Goal: Task Accomplishment & Management: Manage account settings

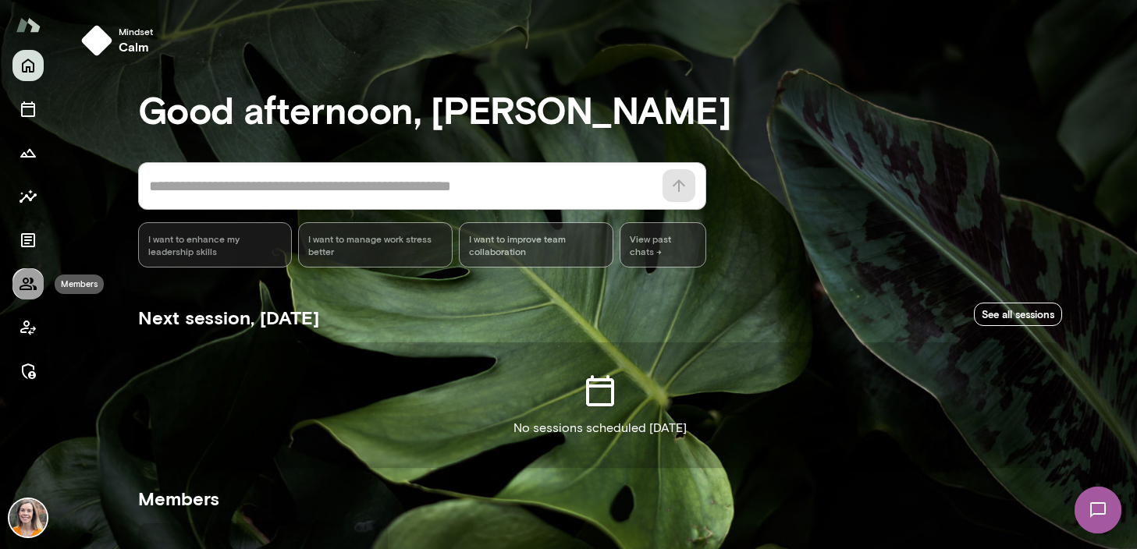
click at [37, 284] on button "Members" at bounding box center [27, 283] width 31 height 31
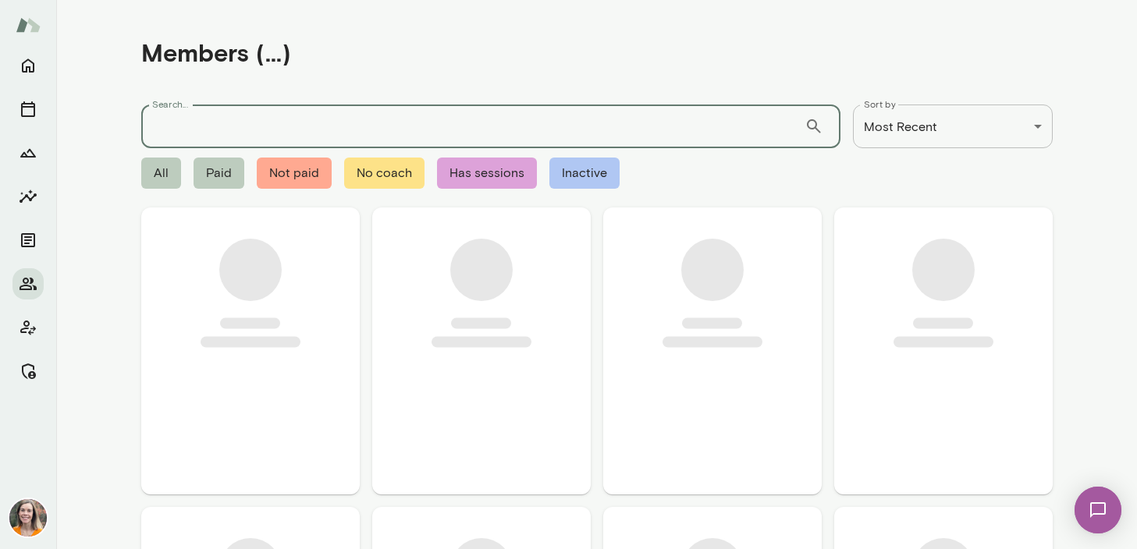
click at [182, 127] on input "Search..." at bounding box center [472, 127] width 663 height 44
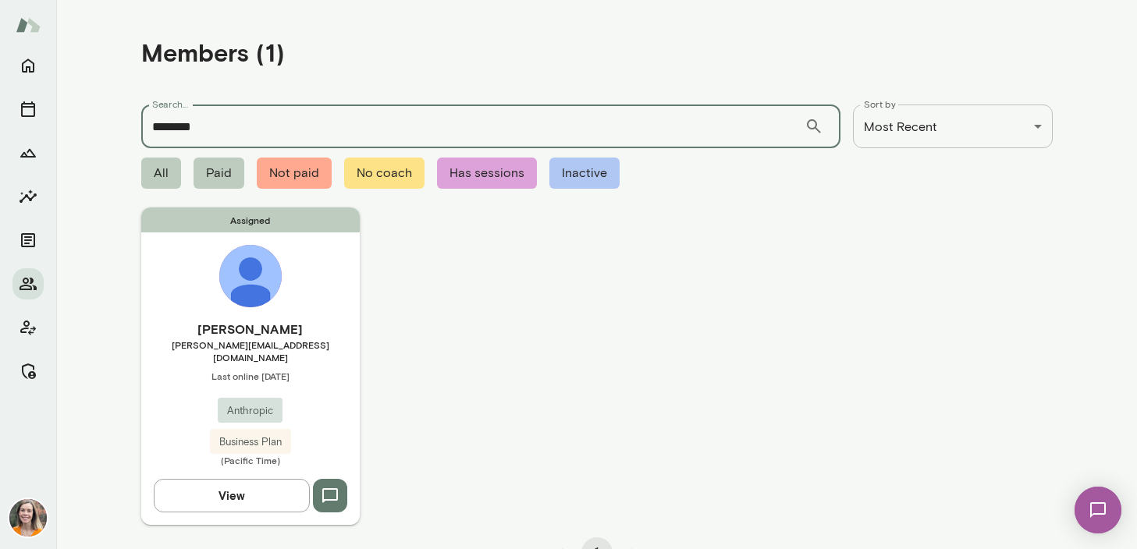
type input "********"
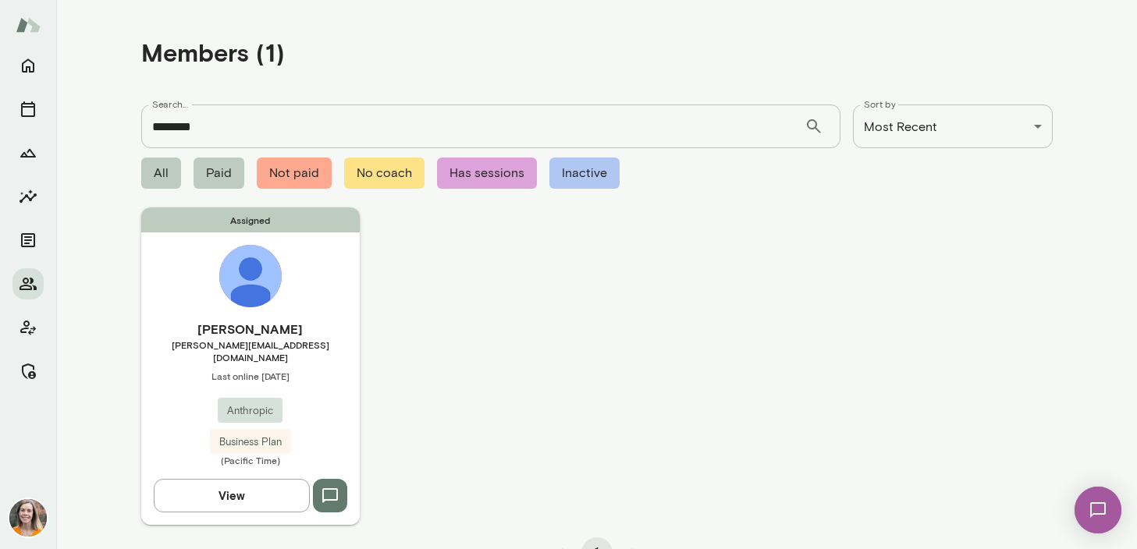
click at [321, 323] on h6 "[PERSON_NAME]" at bounding box center [250, 329] width 218 height 19
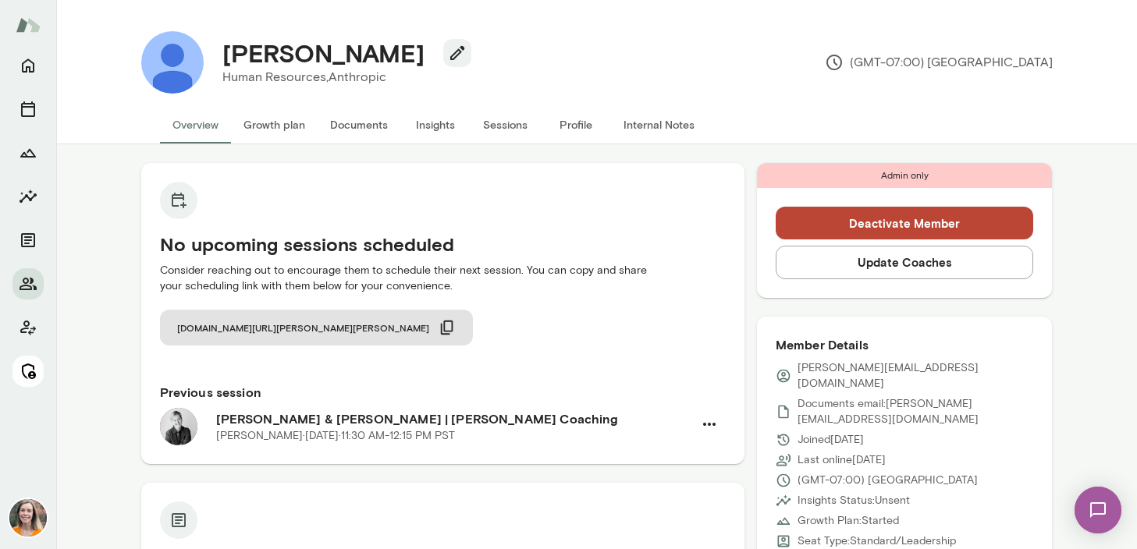
click at [27, 372] on icon "Manage" at bounding box center [28, 371] width 19 height 19
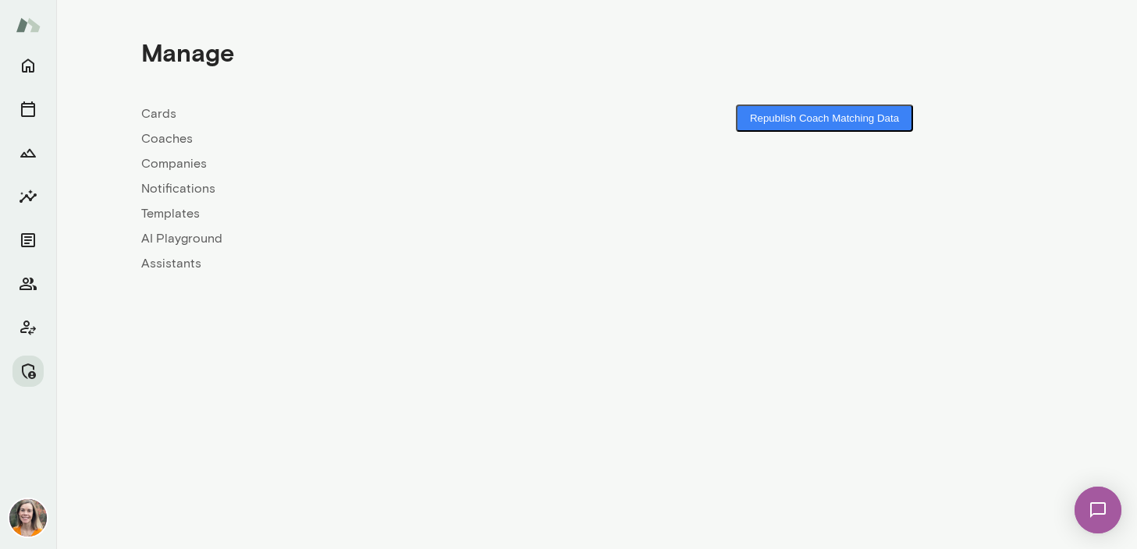
click at [170, 142] on link "Coaches" at bounding box center [369, 139] width 456 height 19
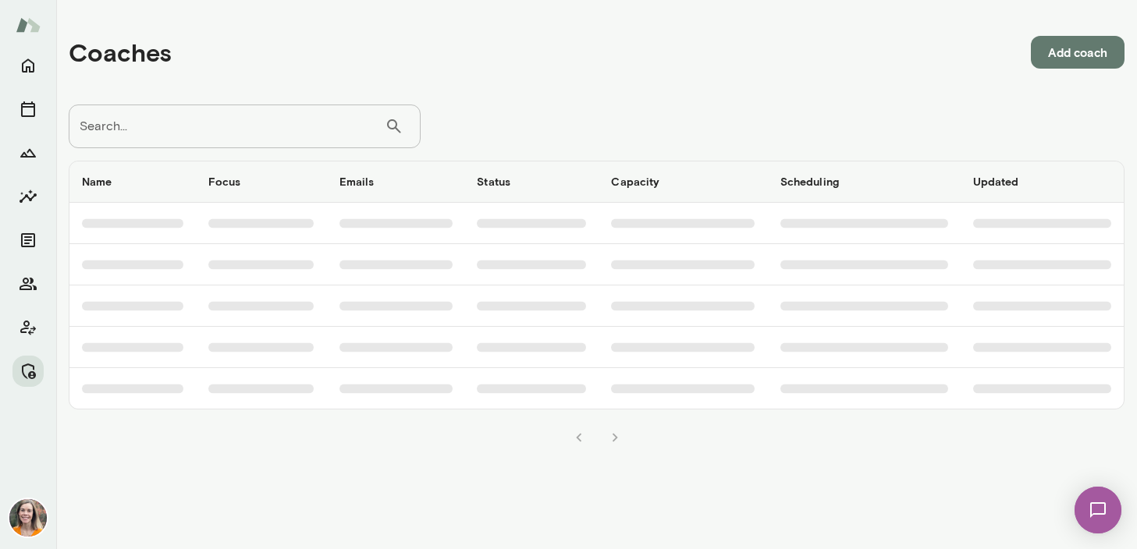
click at [201, 119] on input "Search..." at bounding box center [227, 127] width 316 height 44
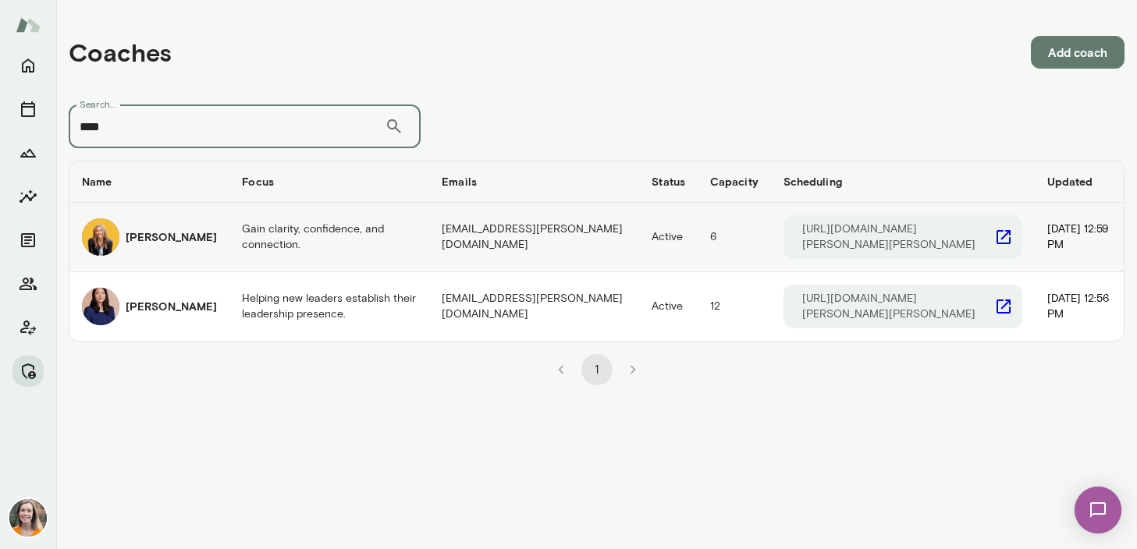
type input "****"
click at [169, 245] on h6 "[PERSON_NAME]" at bounding box center [171, 237] width 91 height 16
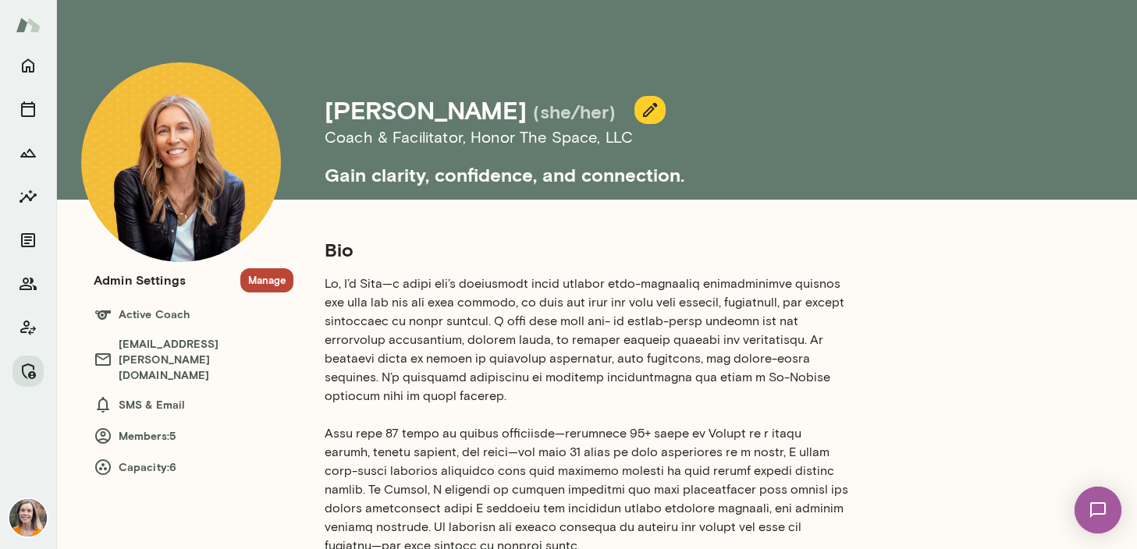
click at [268, 280] on button "Manage" at bounding box center [266, 280] width 53 height 24
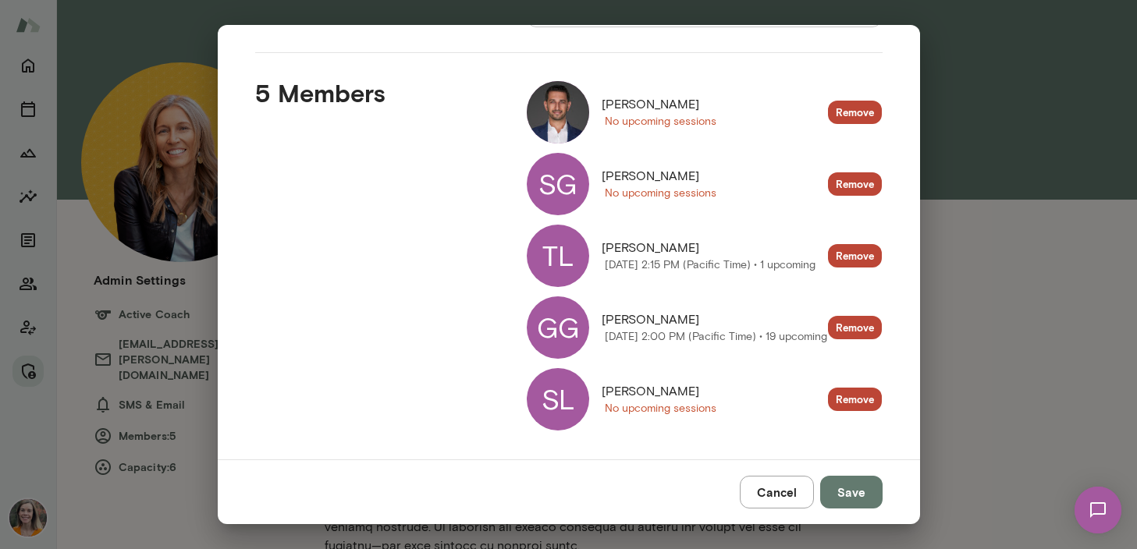
scroll to position [203, 0]
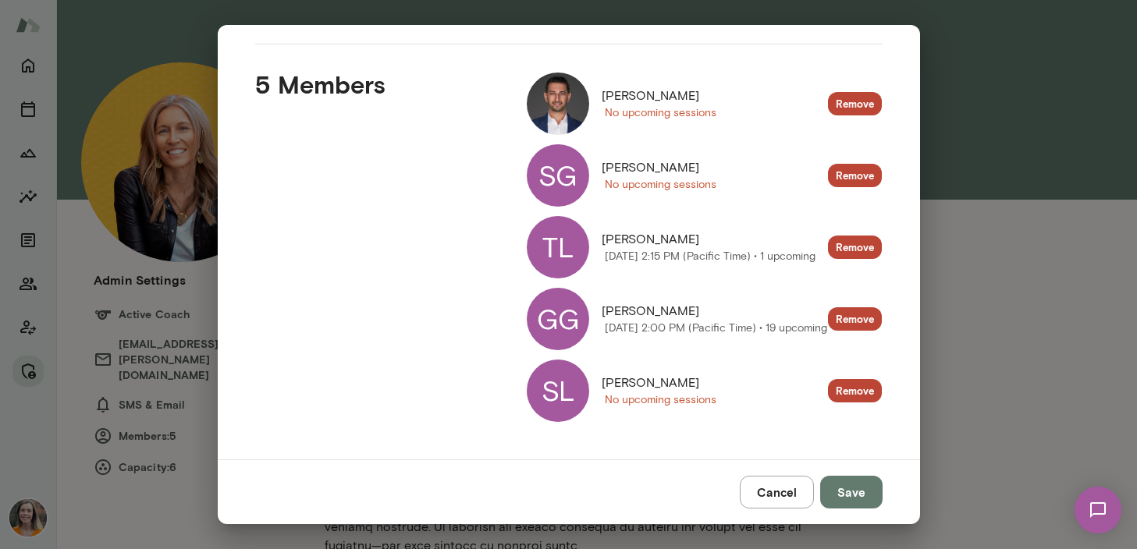
click at [783, 488] on button "Cancel" at bounding box center [777, 492] width 74 height 33
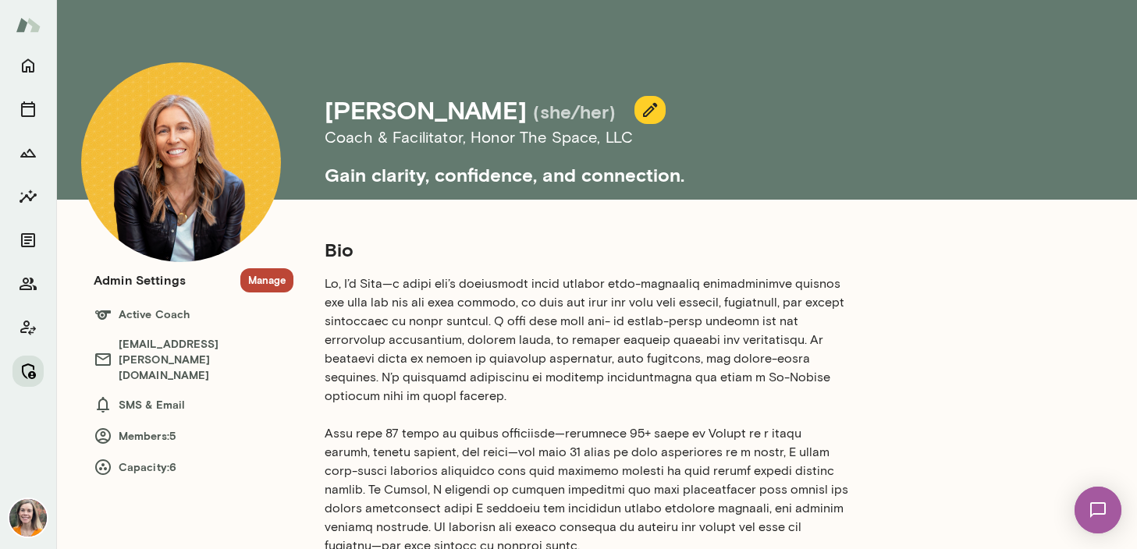
click at [27, 371] on icon "Manage" at bounding box center [28, 371] width 19 height 19
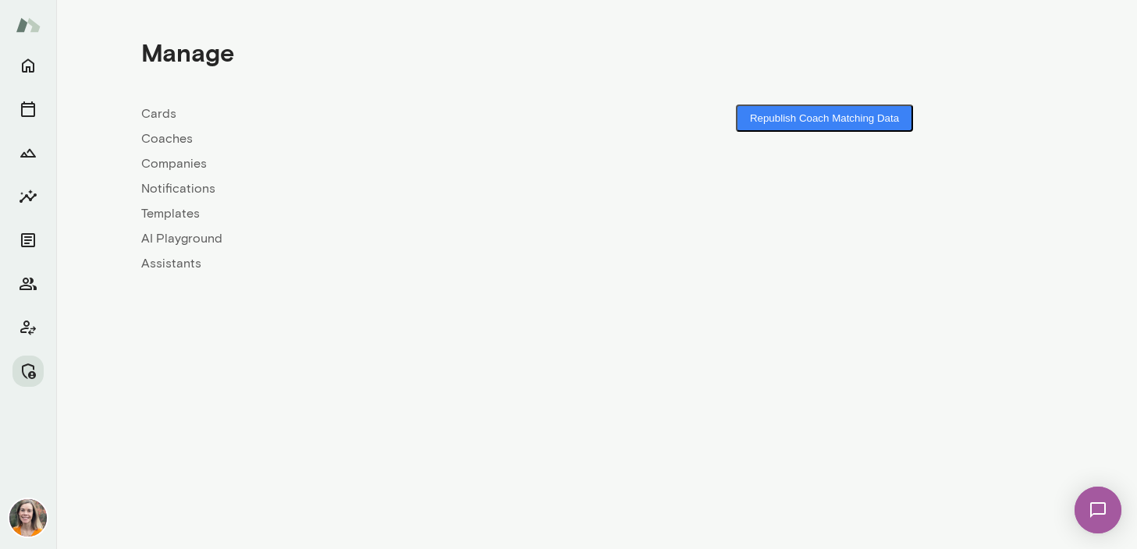
click at [155, 136] on link "Coaches" at bounding box center [369, 139] width 456 height 19
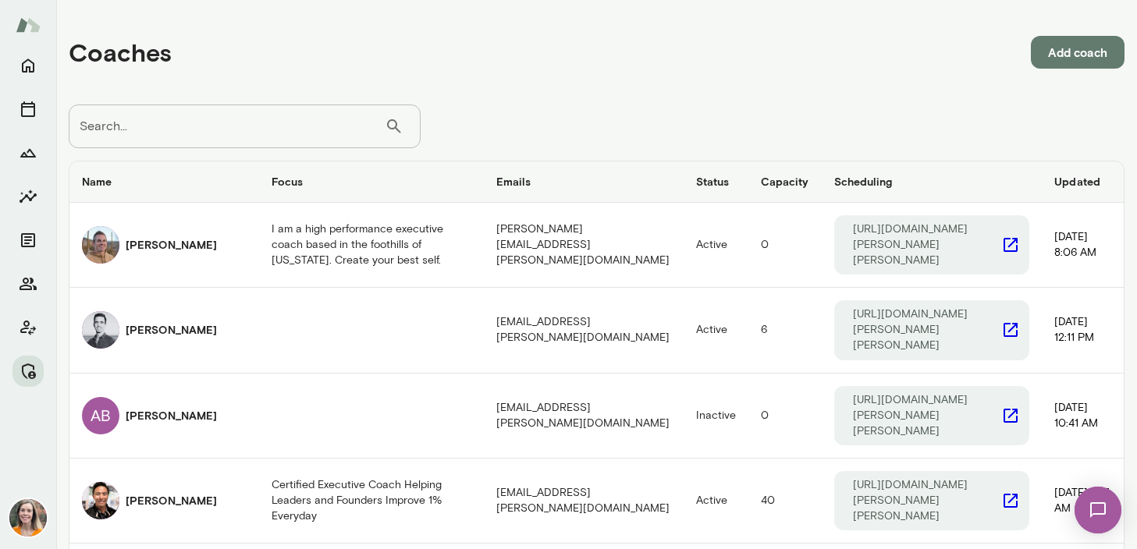
click at [221, 122] on input "Search..." at bounding box center [227, 127] width 316 height 44
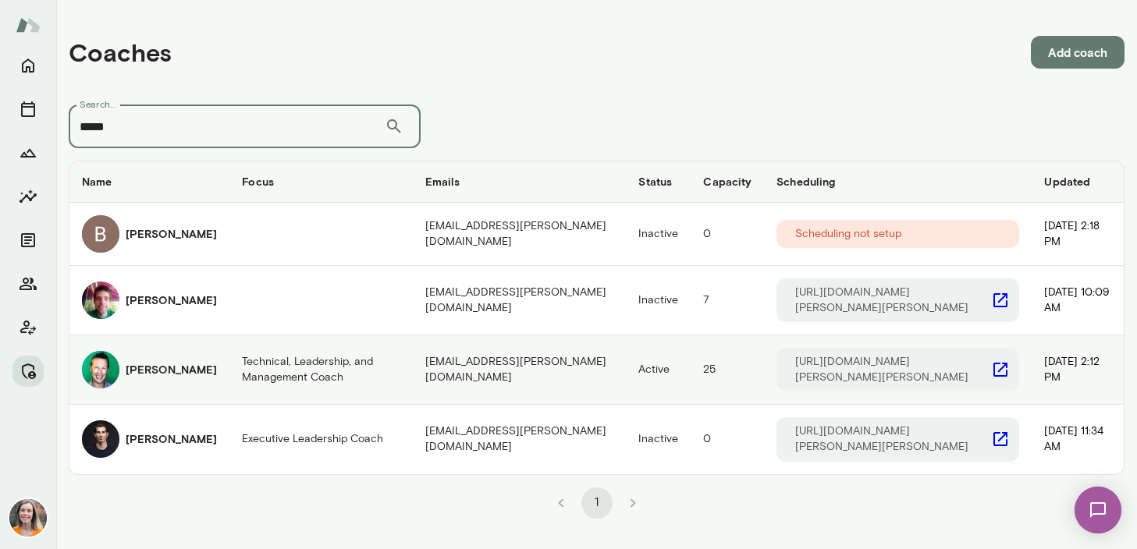
type input "*****"
click at [176, 374] on h6 "[PERSON_NAME]" at bounding box center [171, 370] width 91 height 16
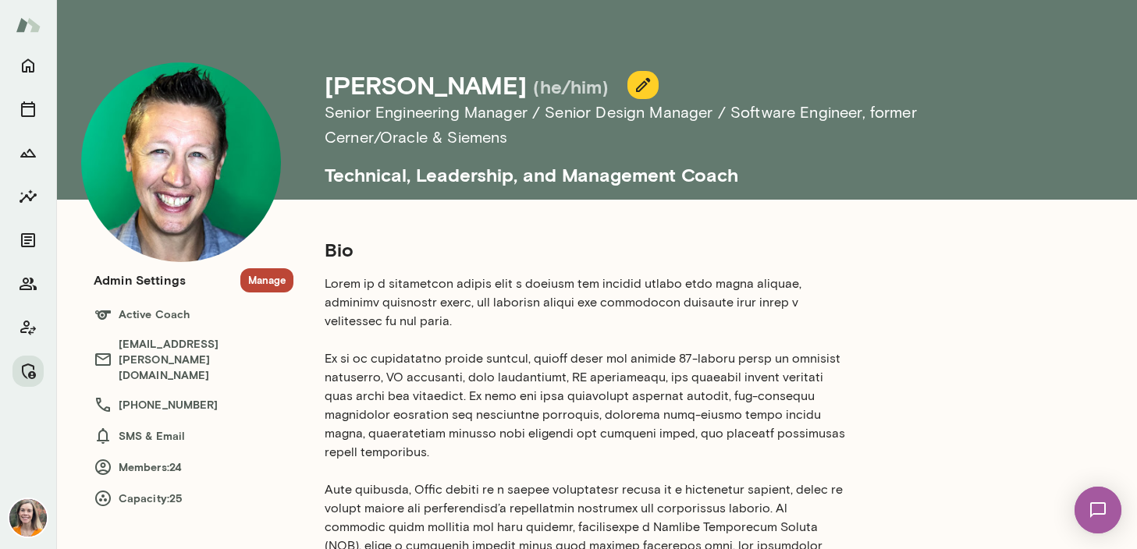
click at [262, 277] on button "Manage" at bounding box center [266, 280] width 53 height 24
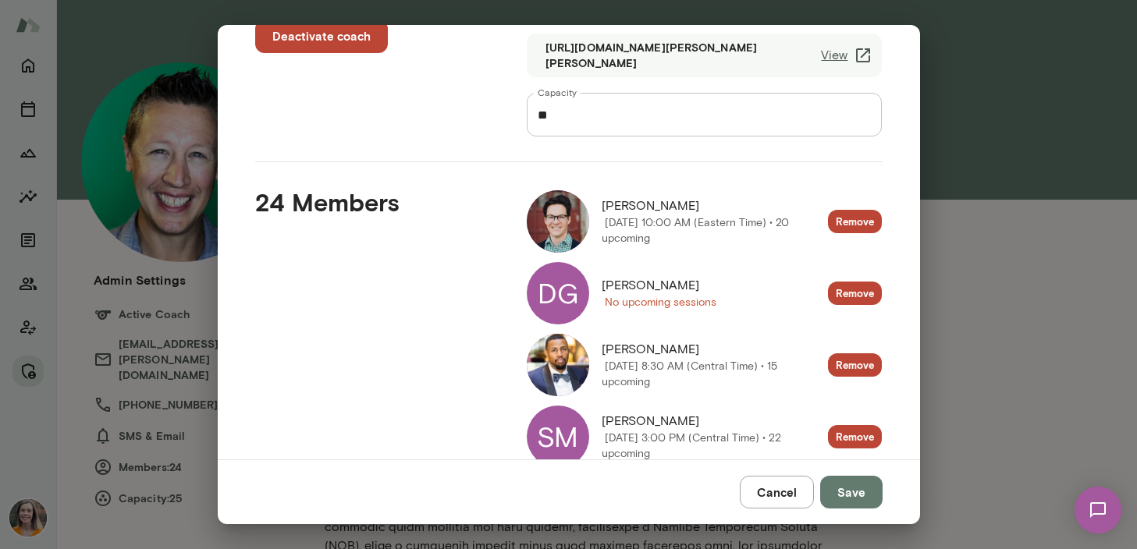
scroll to position [75, 0]
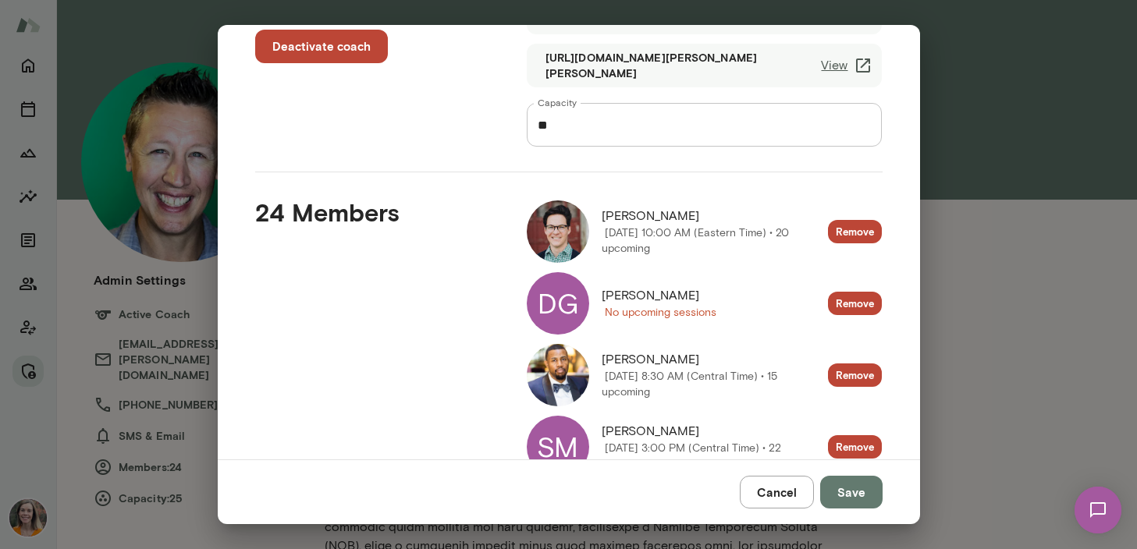
click at [1012, 366] on div "Admin settings Deactivate coach [PERSON_NAME][EMAIL_ADDRESS][PERSON_NAME][DOMAI…" at bounding box center [568, 274] width 1137 height 549
click at [791, 491] on button "Cancel" at bounding box center [777, 492] width 74 height 33
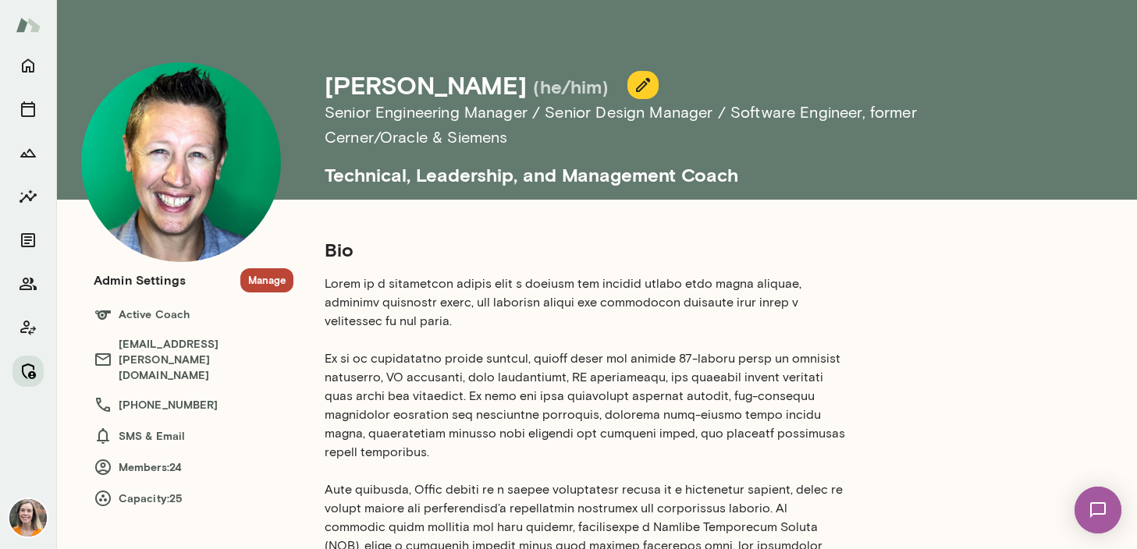
click at [23, 367] on icon "Manage" at bounding box center [28, 371] width 19 height 19
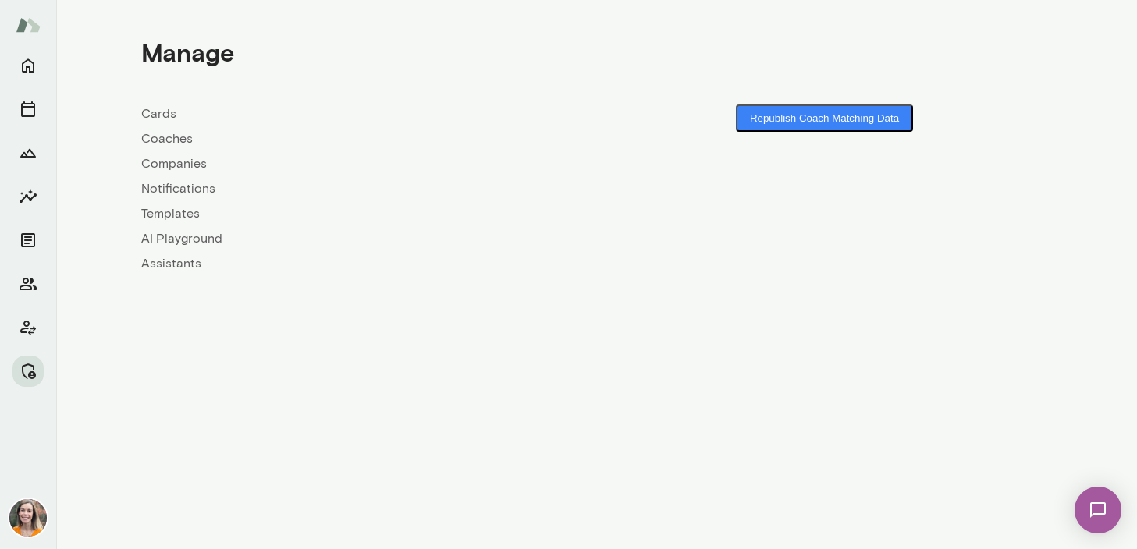
click at [164, 140] on link "Coaches" at bounding box center [369, 139] width 456 height 19
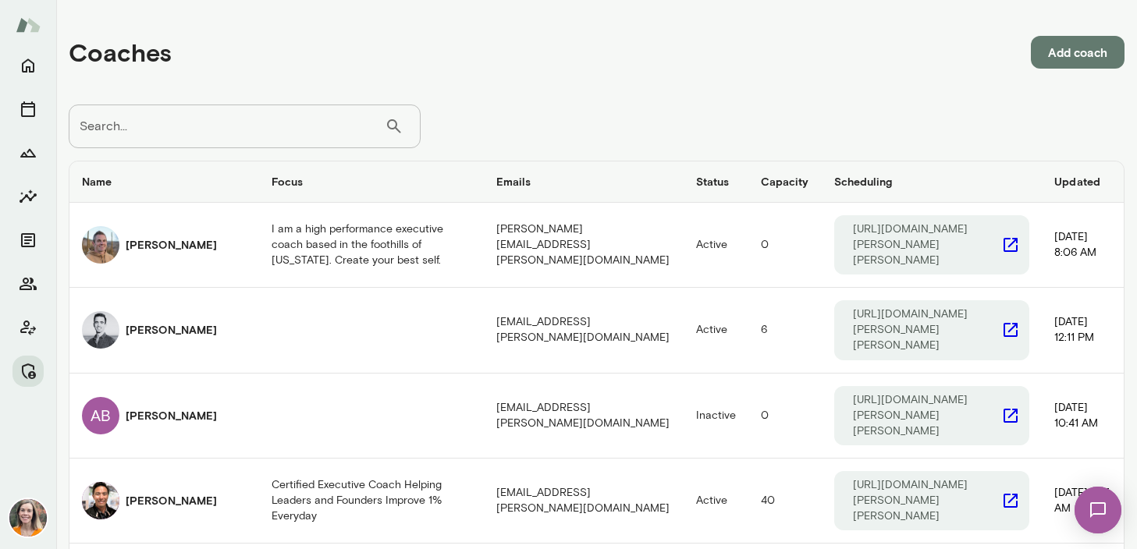
click at [226, 130] on input "Search..." at bounding box center [227, 127] width 316 height 44
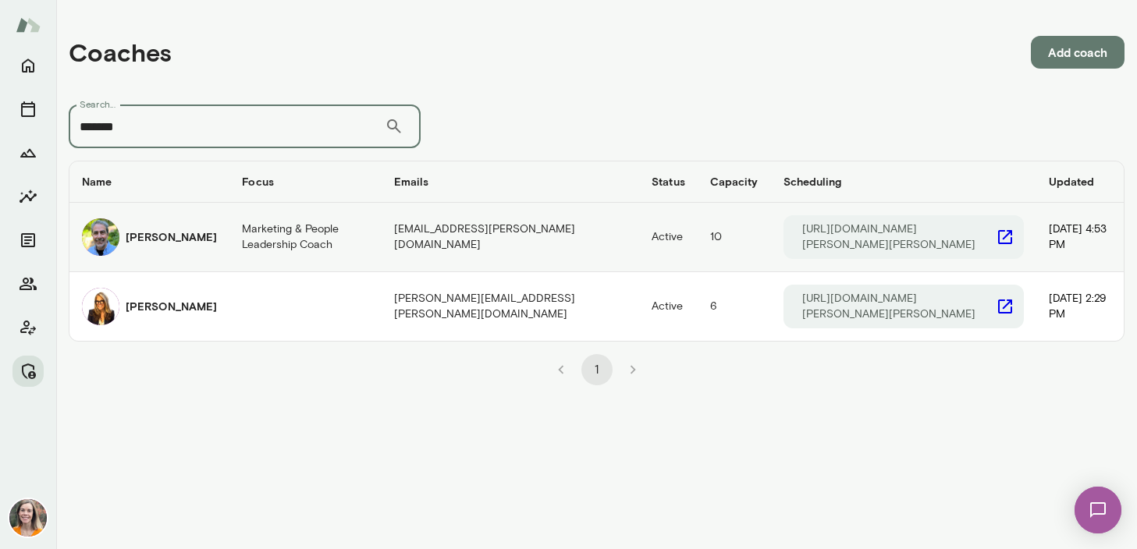
type input "*******"
click at [201, 234] on h6 "[PERSON_NAME]" at bounding box center [171, 237] width 91 height 16
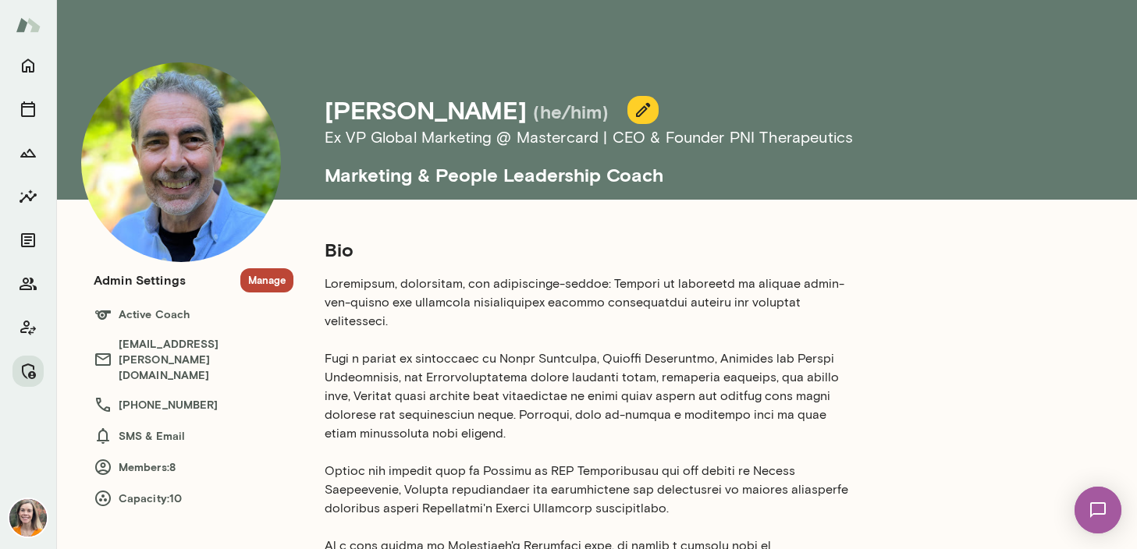
click at [275, 282] on button "Manage" at bounding box center [266, 280] width 53 height 24
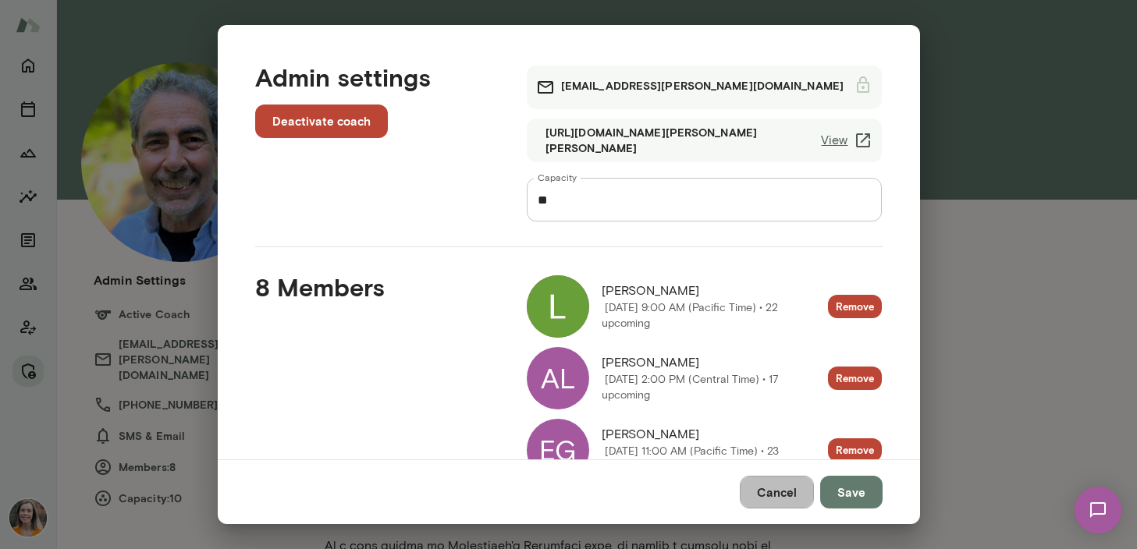
click at [783, 490] on button "Cancel" at bounding box center [777, 492] width 74 height 33
